Goal: Task Accomplishment & Management: Manage account settings

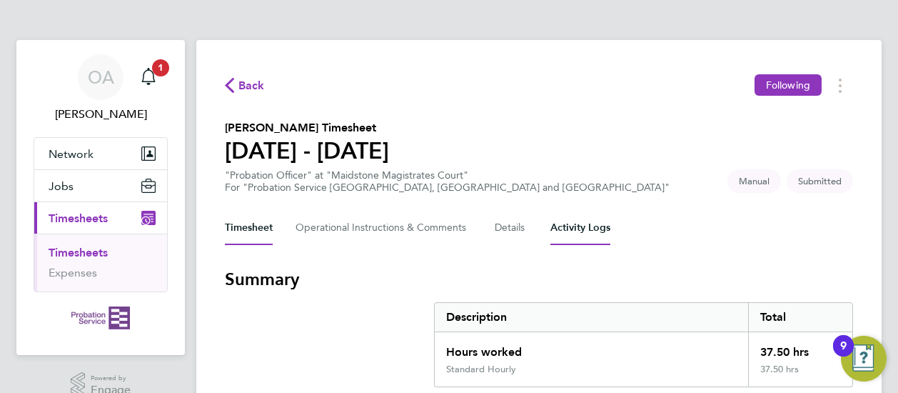
click at [591, 229] on Logs-tab "Activity Logs" at bounding box center [581, 228] width 60 height 34
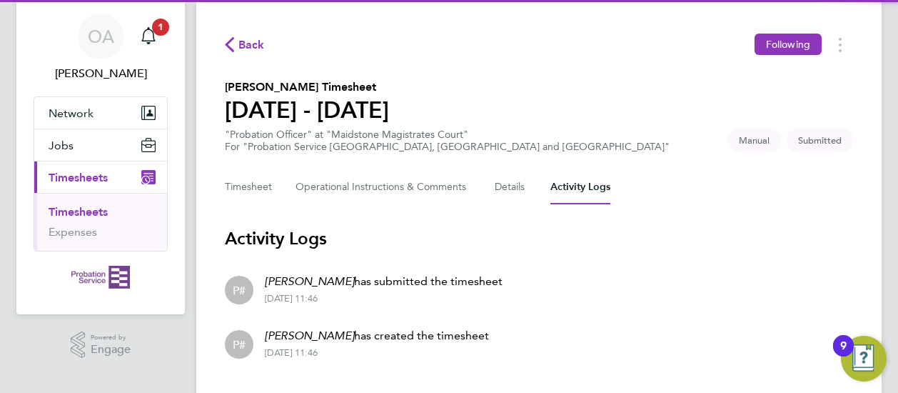
scroll to position [74, 0]
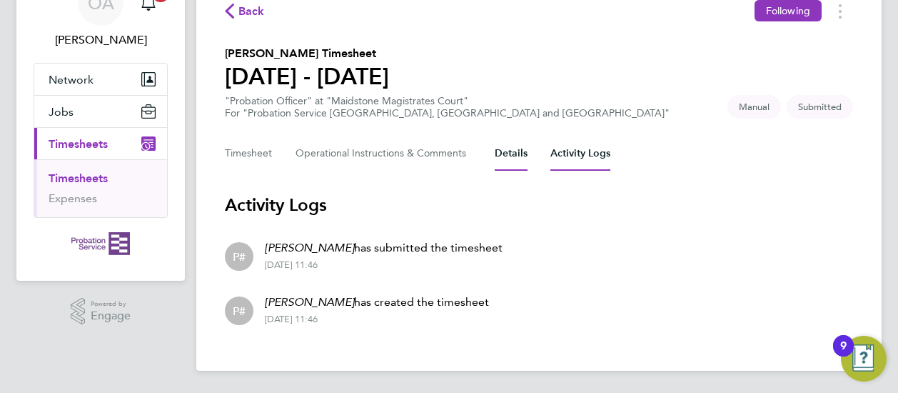
click at [516, 159] on button "Details" at bounding box center [511, 153] width 33 height 34
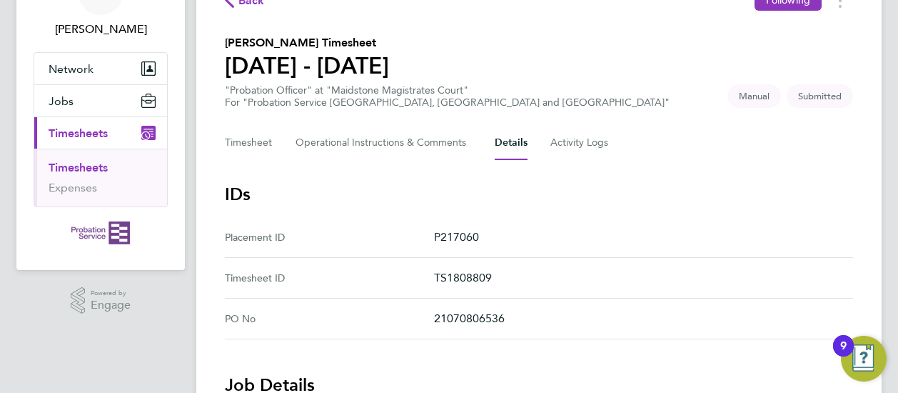
scroll to position [23, 0]
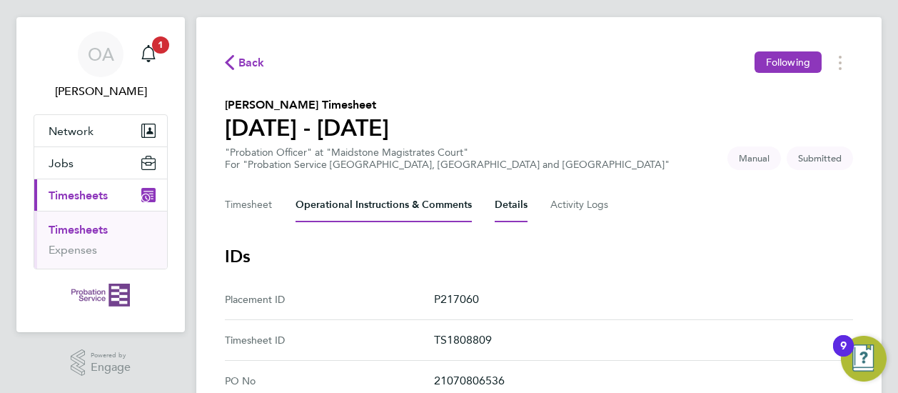
click at [445, 211] on Comments-tab "Operational Instructions & Comments" at bounding box center [384, 205] width 176 height 34
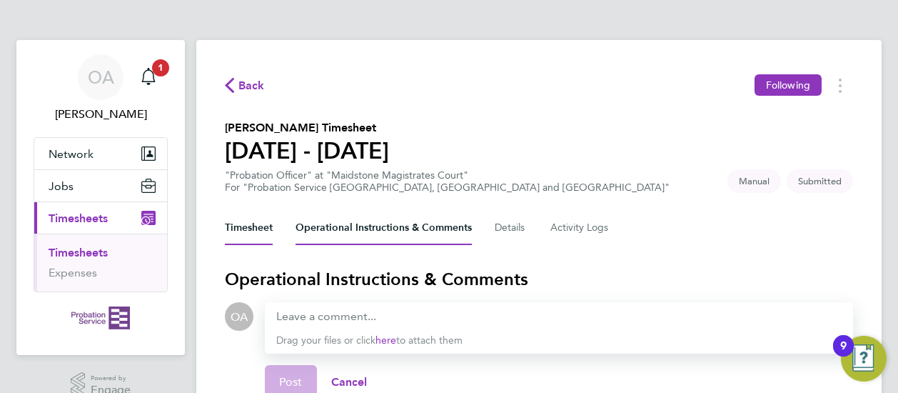
click at [246, 229] on button "Timesheet" at bounding box center [249, 228] width 48 height 34
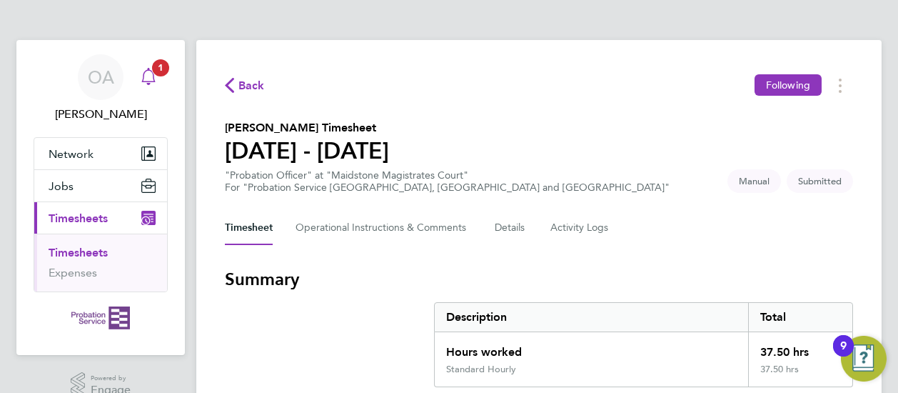
click at [151, 66] on app-alerts-badge "1" at bounding box center [160, 67] width 19 height 19
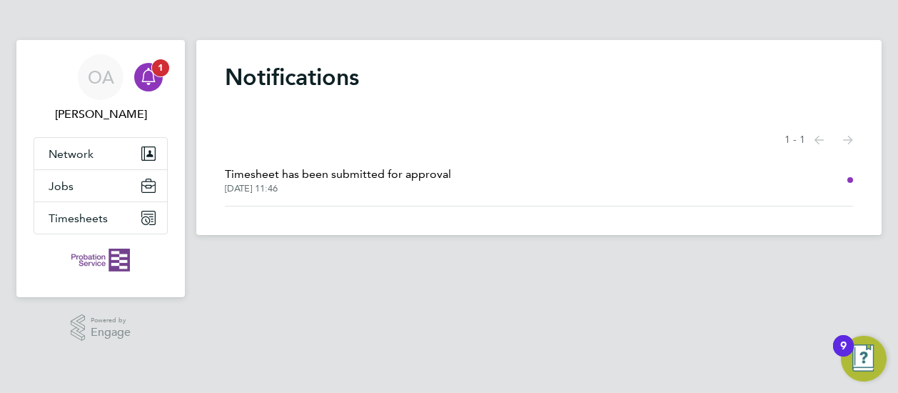
click at [151, 85] on svg-icon "Main navigation" at bounding box center [148, 76] width 17 height 17
click at [85, 217] on span "Timesheets" at bounding box center [78, 218] width 59 height 14
click at [95, 225] on button "Timesheets" at bounding box center [100, 217] width 133 height 31
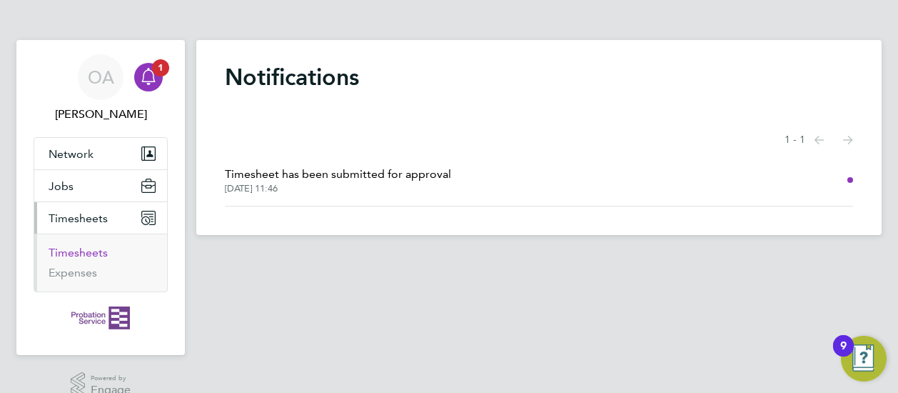
click at [86, 256] on link "Timesheets" at bounding box center [78, 253] width 59 height 14
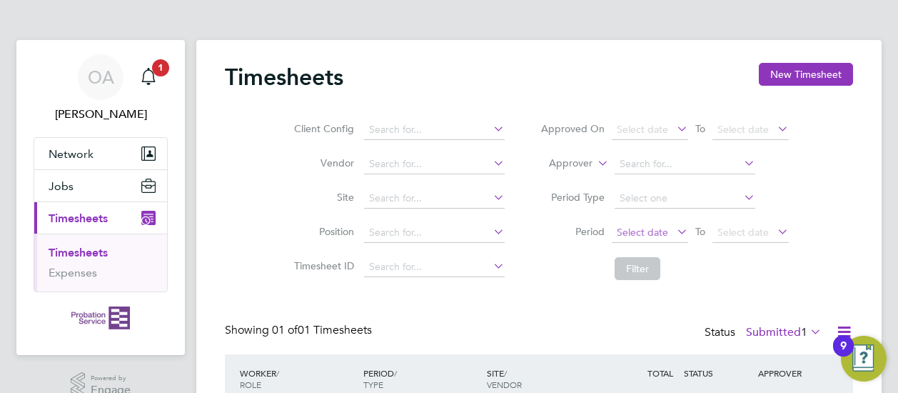
scroll to position [109, 0]
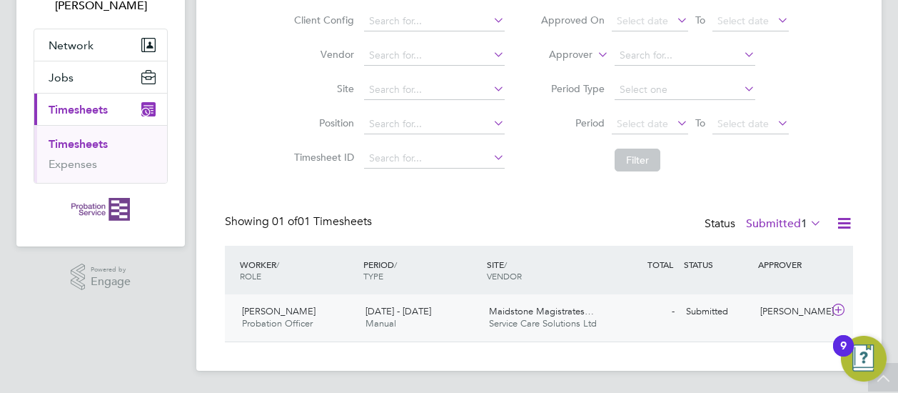
click at [264, 327] on span "Probation Officer" at bounding box center [277, 323] width 71 height 12
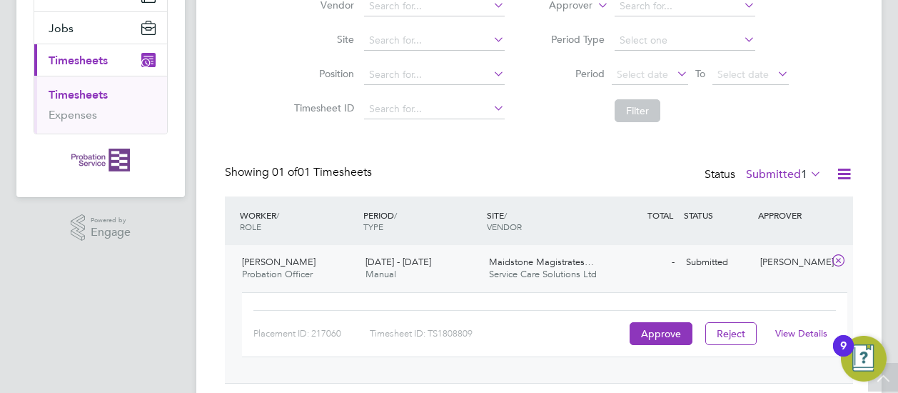
scroll to position [199, 0]
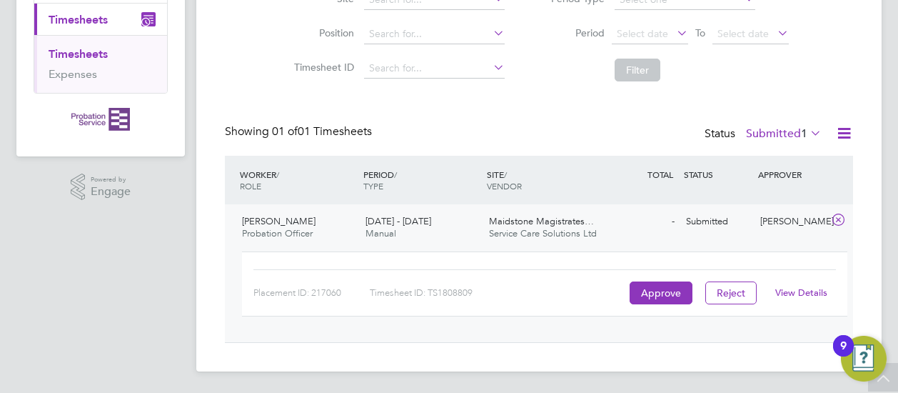
click at [628, 294] on div "Approve" at bounding box center [661, 292] width 70 height 23
click at [641, 292] on button "Approve" at bounding box center [661, 292] width 63 height 23
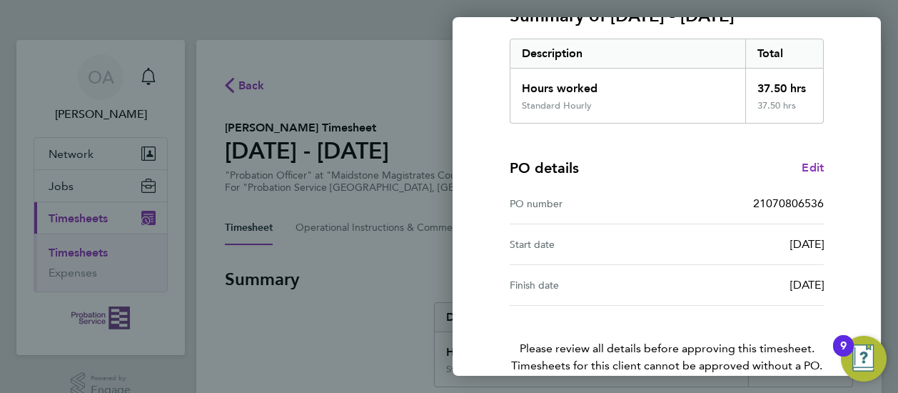
scroll to position [290, 0]
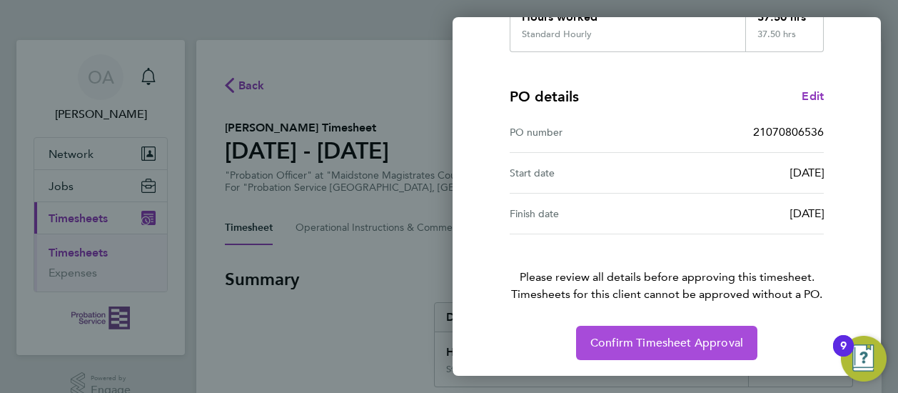
click at [712, 332] on button "Confirm Timesheet Approval" at bounding box center [666, 343] width 181 height 34
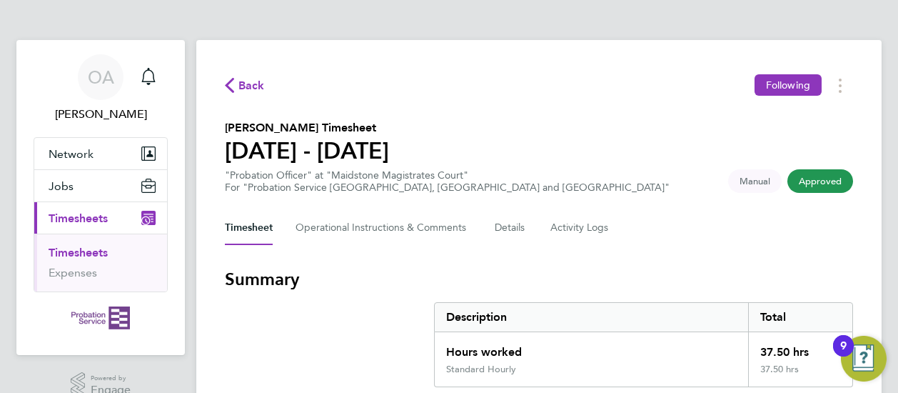
click at [100, 221] on span "Timesheets" at bounding box center [78, 218] width 59 height 14
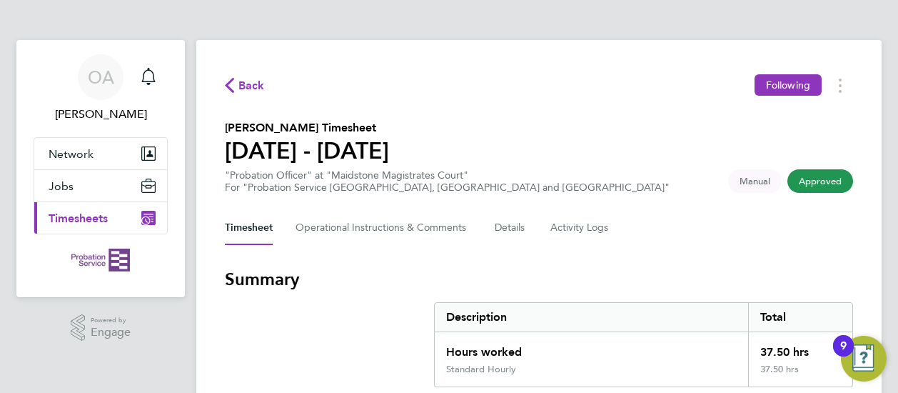
click at [100, 221] on span "Timesheets" at bounding box center [78, 218] width 59 height 14
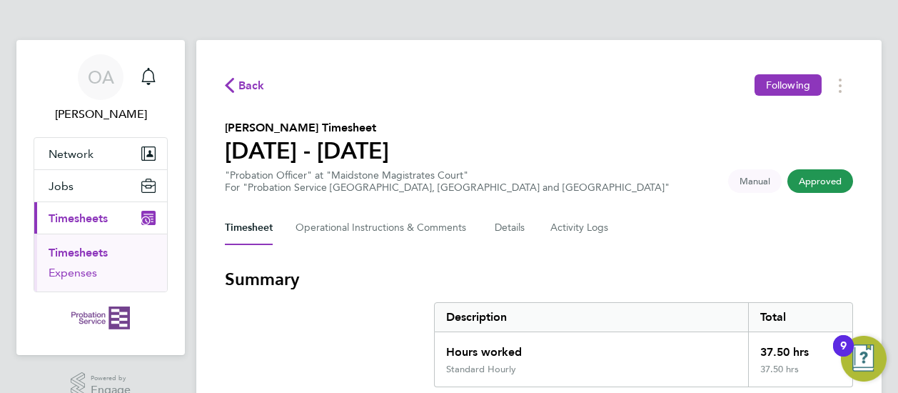
click at [61, 274] on link "Expenses" at bounding box center [73, 273] width 49 height 14
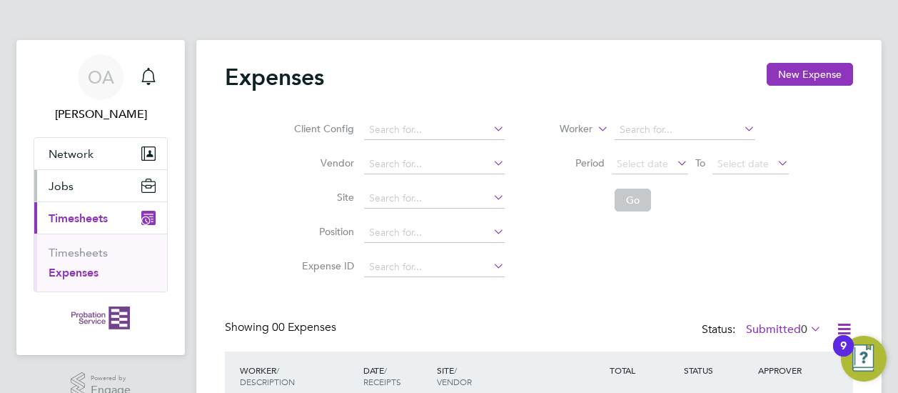
click at [66, 179] on span "Jobs" at bounding box center [61, 186] width 25 height 14
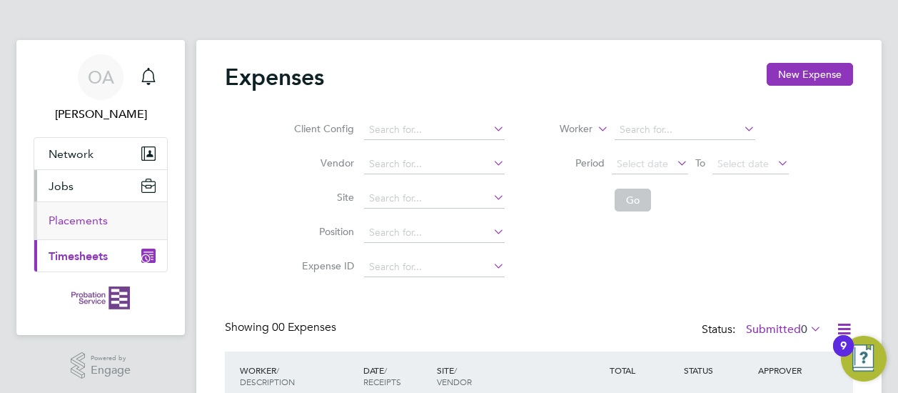
click at [70, 223] on link "Placements" at bounding box center [78, 221] width 59 height 14
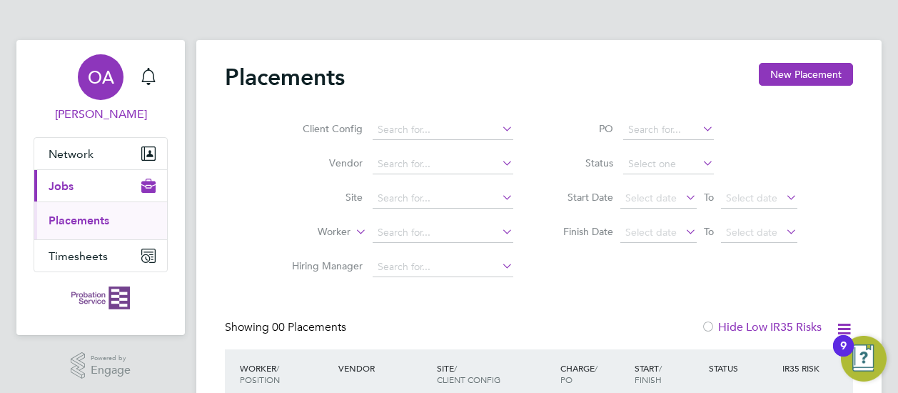
click at [90, 111] on span "[PERSON_NAME]" at bounding box center [101, 114] width 134 height 17
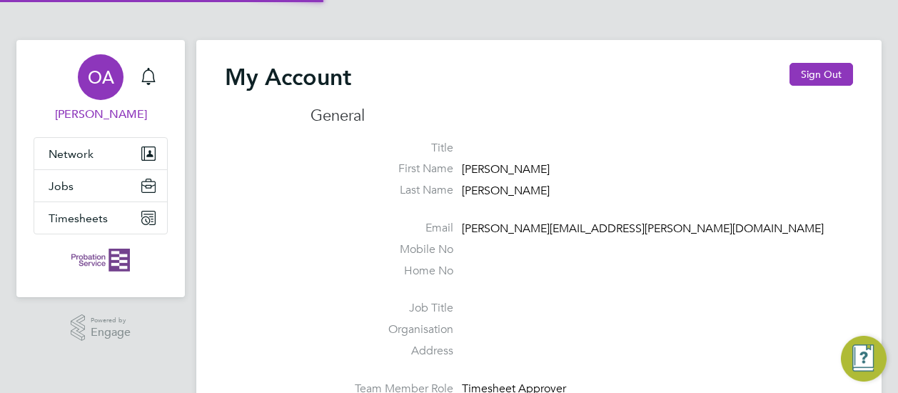
type input "[PERSON_NAME][EMAIL_ADDRESS][PERSON_NAME][DOMAIN_NAME]"
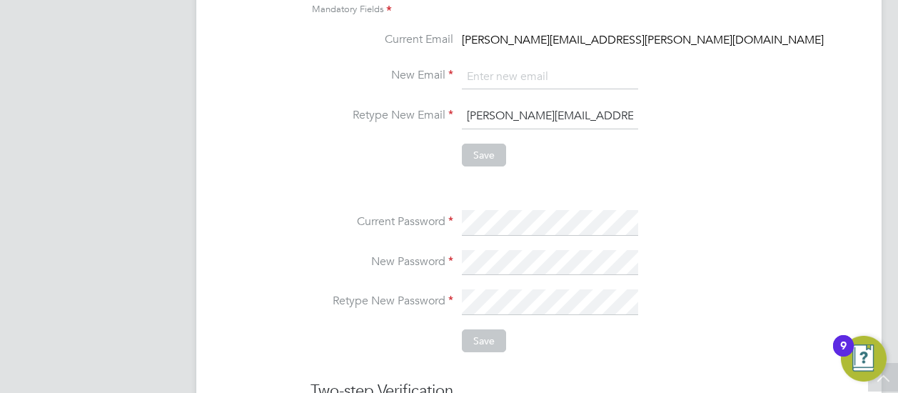
scroll to position [643, 0]
